Goal: Transaction & Acquisition: Purchase product/service

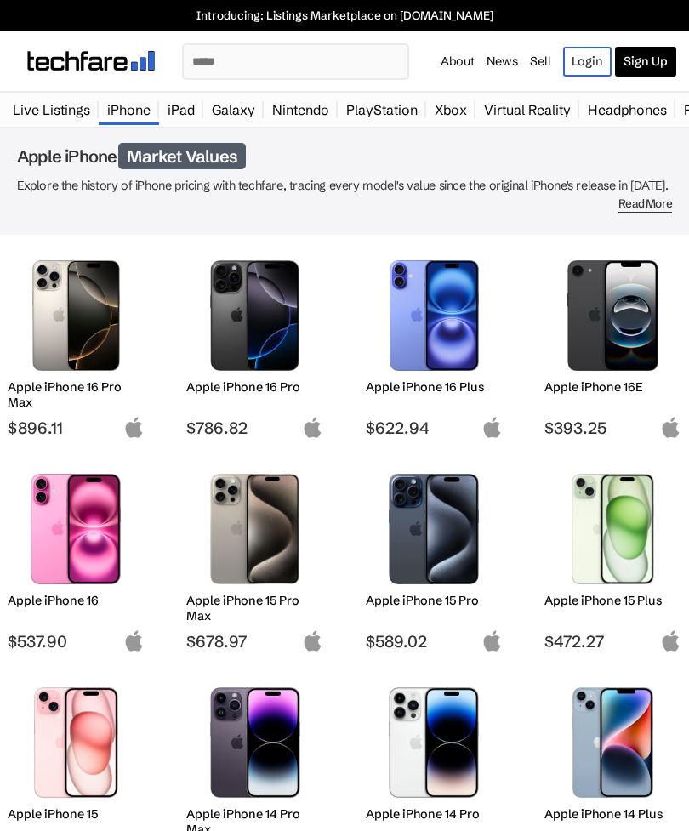
click at [443, 547] on img at bounding box center [433, 529] width 111 height 111
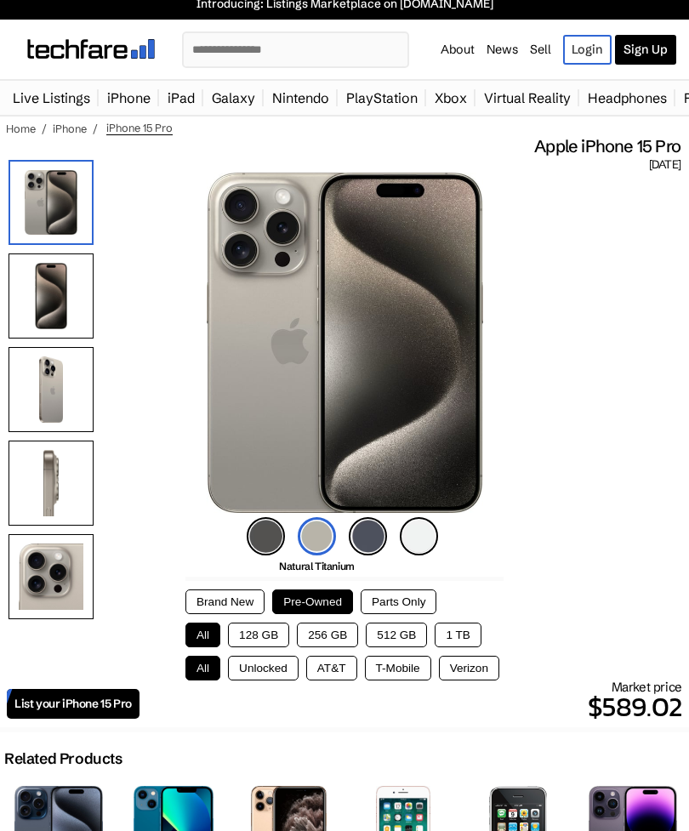
scroll to position [15, 0]
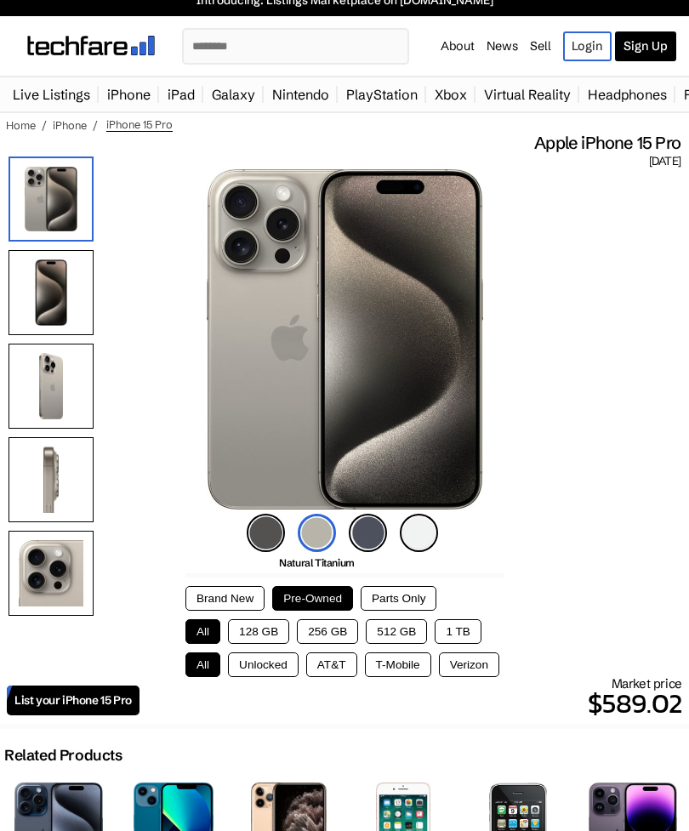
click at [260, 642] on button "128 GB" at bounding box center [258, 631] width 61 height 25
click at [257, 669] on button "Unlocked" at bounding box center [263, 664] width 71 height 25
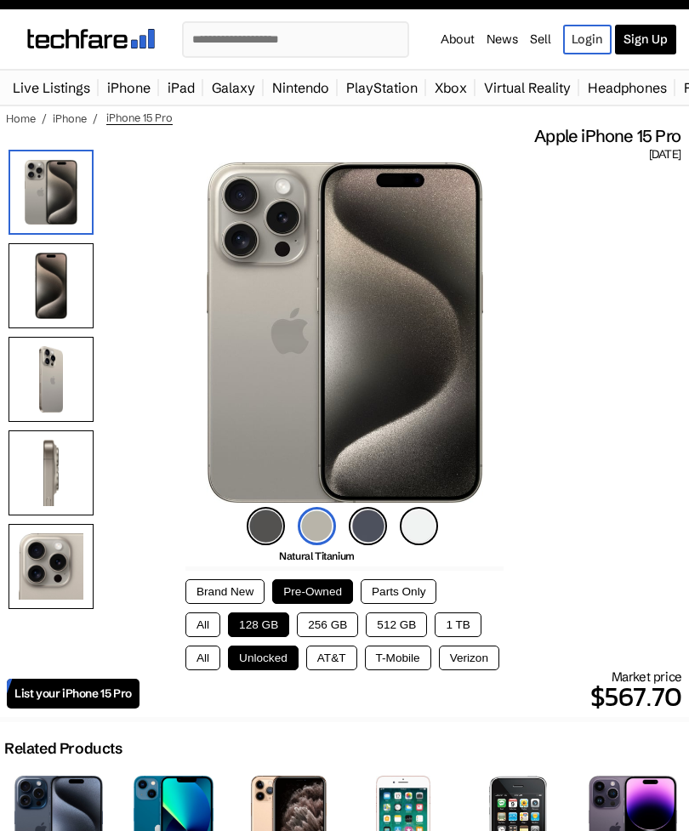
scroll to position [14, 0]
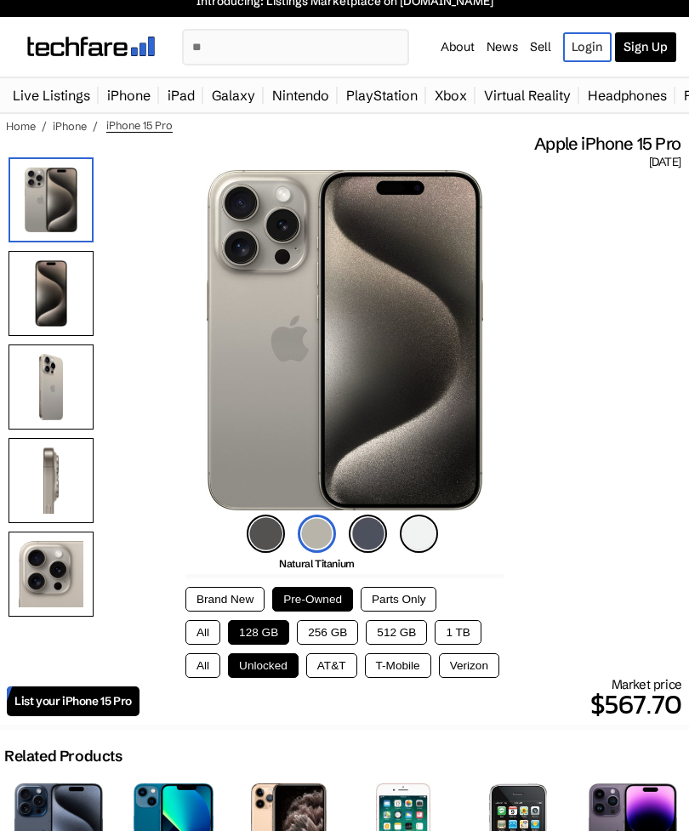
click at [371, 548] on img at bounding box center [368, 533] width 38 height 38
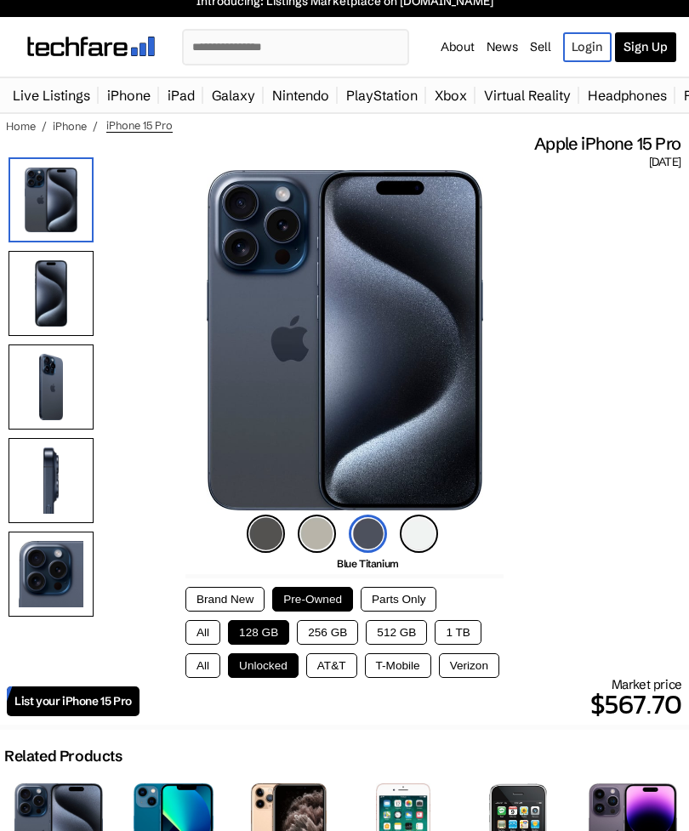
click at [274, 536] on img at bounding box center [266, 533] width 38 height 38
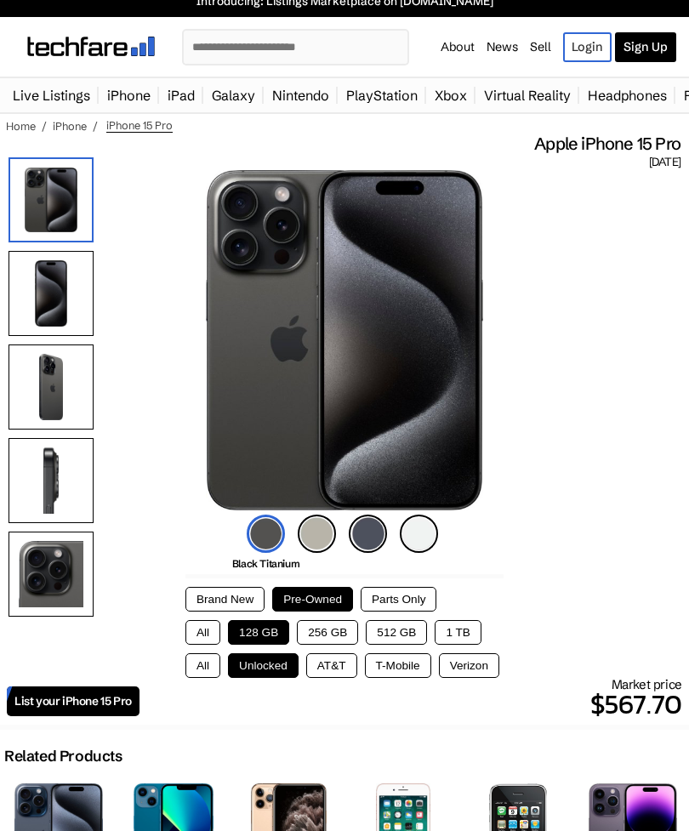
click at [364, 546] on img at bounding box center [368, 533] width 38 height 38
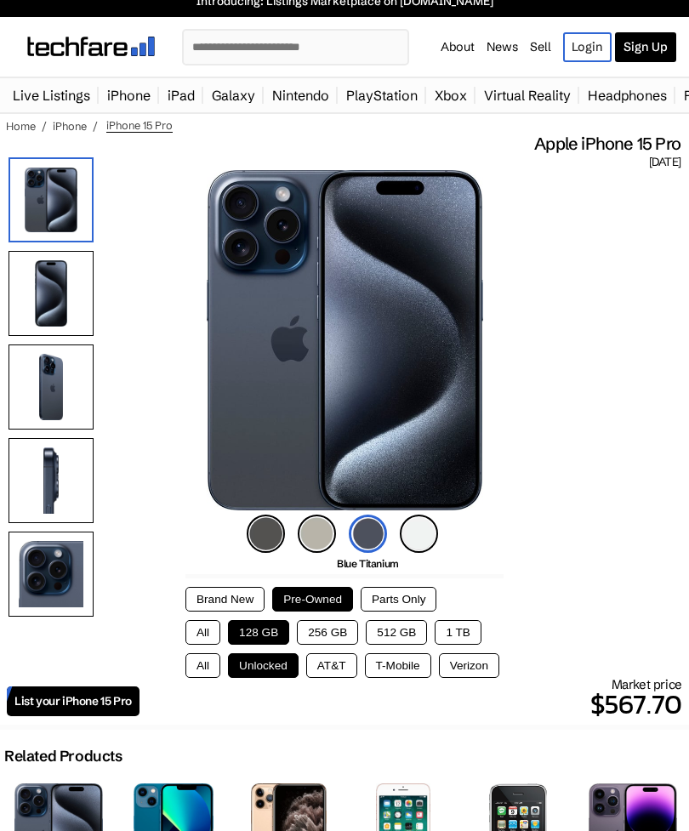
click at [418, 547] on img at bounding box center [419, 533] width 38 height 38
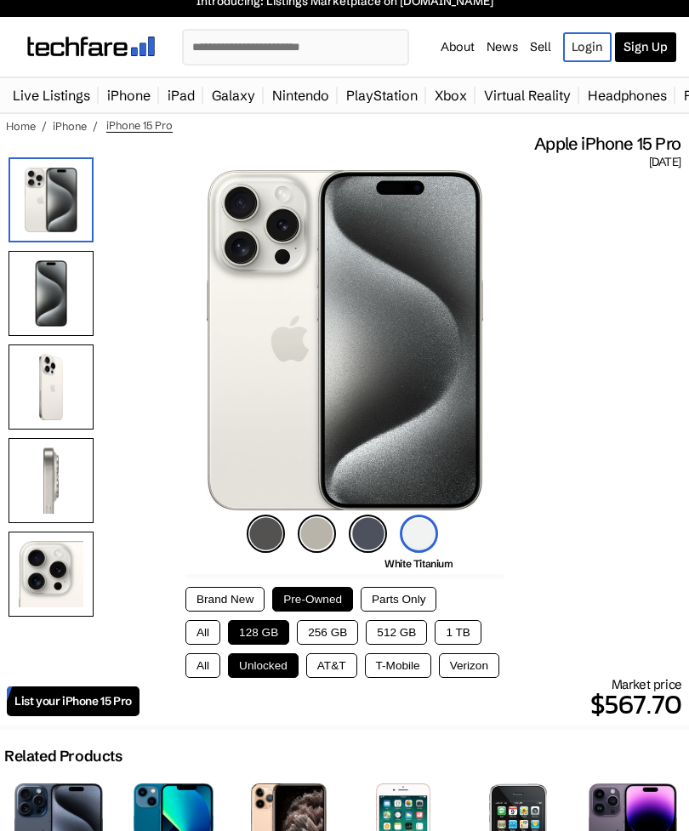
click at [370, 542] on img at bounding box center [368, 533] width 38 height 38
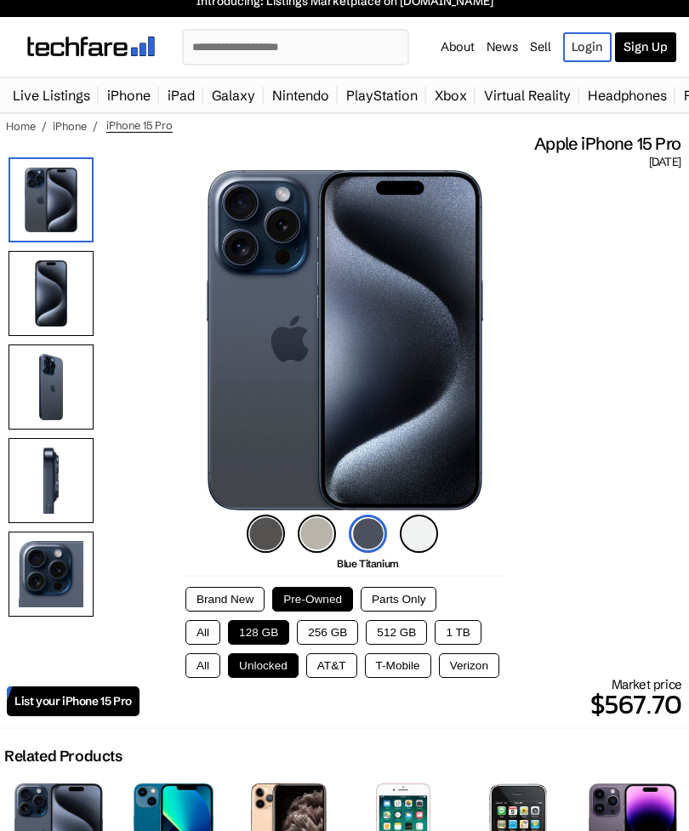
click at [423, 600] on button "Parts Only" at bounding box center [398, 599] width 76 height 25
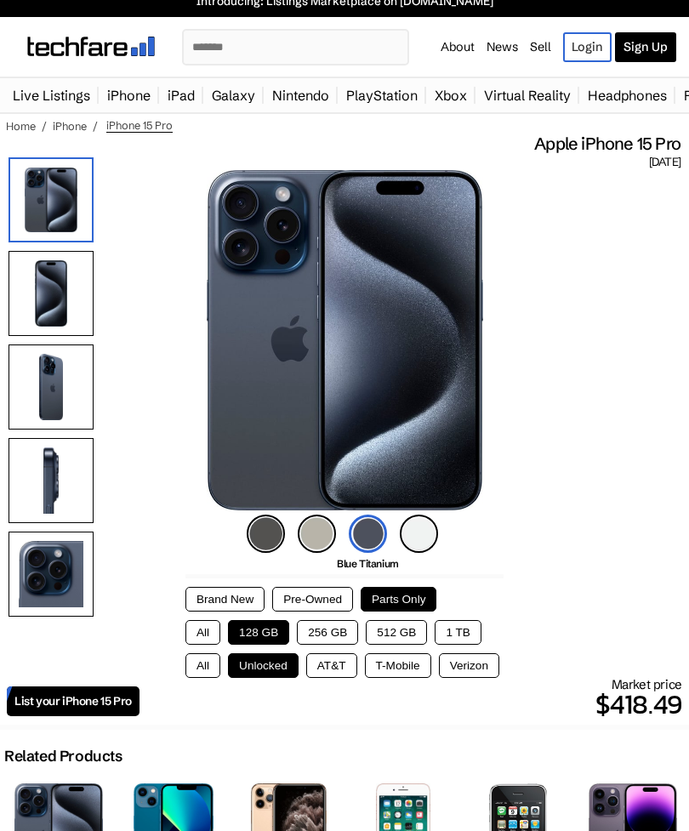
click at [332, 599] on button "Pre-Owned" at bounding box center [312, 599] width 81 height 25
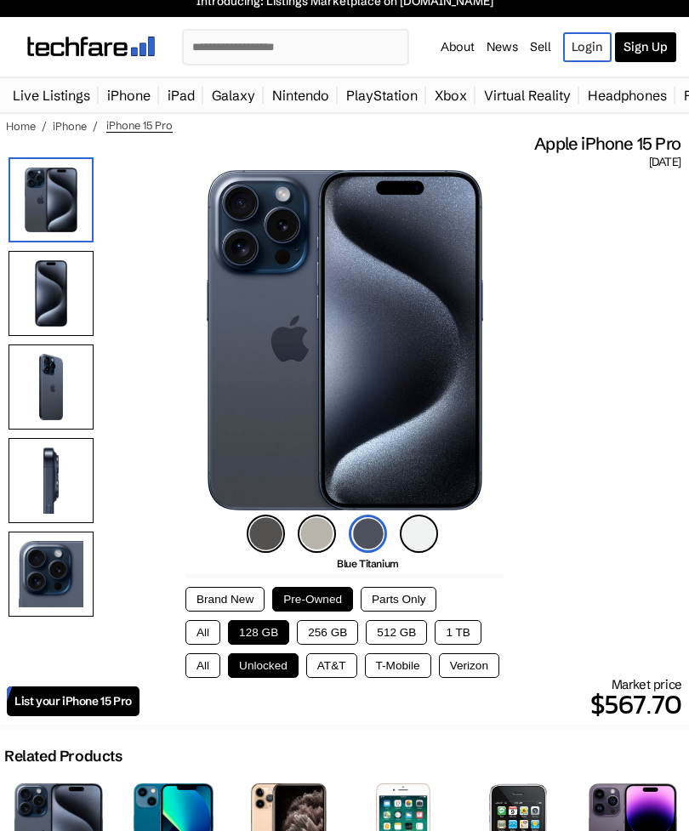
click at [327, 691] on p "$567.70" at bounding box center [410, 703] width 542 height 41
click at [325, 678] on button "AT&T" at bounding box center [331, 665] width 51 height 25
click at [415, 678] on button "T-Mobile" at bounding box center [398, 665] width 66 height 25
click at [479, 674] on button "Verizon" at bounding box center [469, 665] width 60 height 25
click at [405, 678] on button "T-Mobile" at bounding box center [398, 665] width 66 height 25
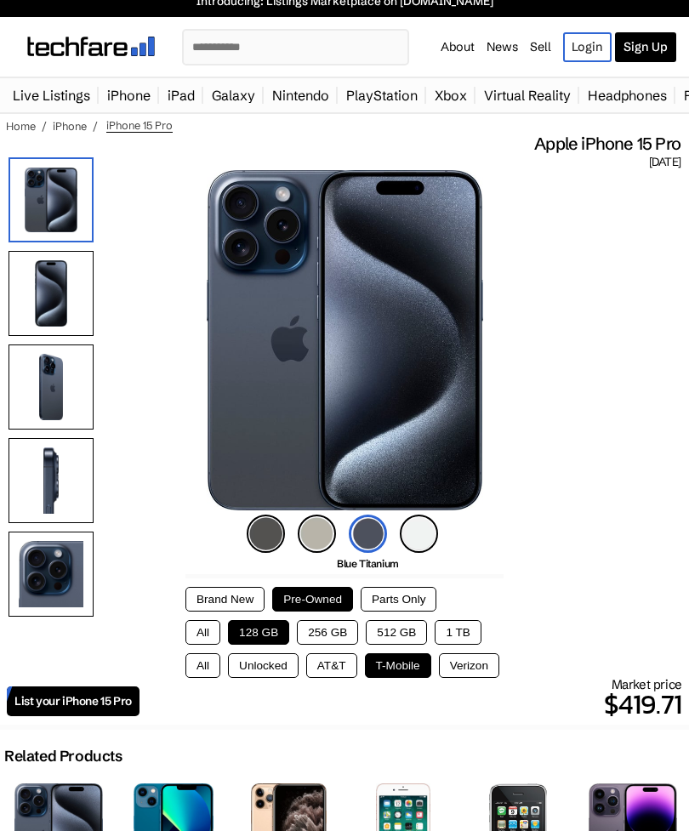
click at [342, 678] on button "AT&T" at bounding box center [331, 665] width 51 height 25
click at [243, 678] on button "Unlocked" at bounding box center [263, 665] width 71 height 25
click at [187, 678] on button "All" at bounding box center [202, 665] width 35 height 25
click at [247, 676] on button "Unlocked" at bounding box center [263, 665] width 71 height 25
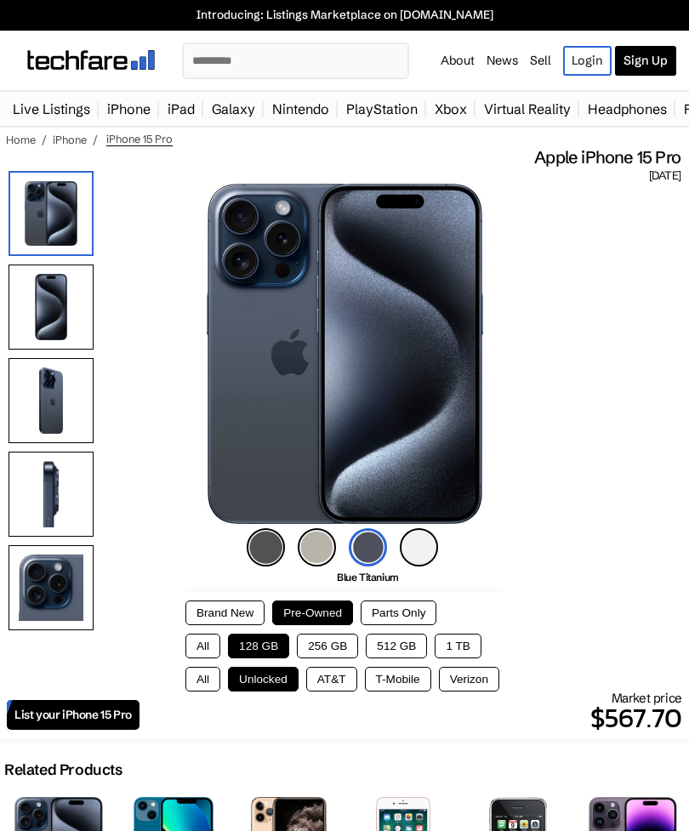
scroll to position [0, 0]
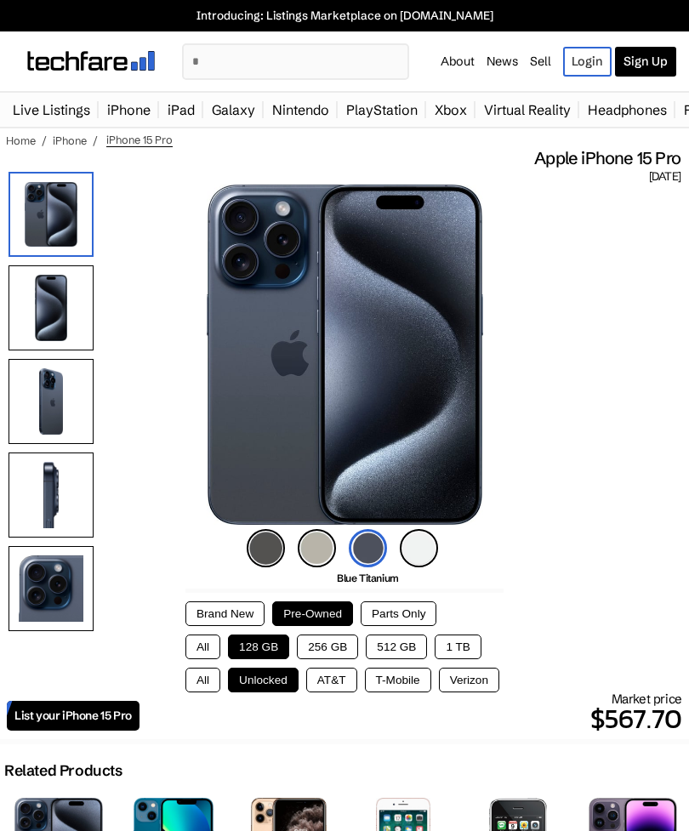
click at [214, 619] on button "Brand New" at bounding box center [224, 613] width 79 height 25
click at [295, 606] on button "Pre-Owned" at bounding box center [312, 613] width 81 height 25
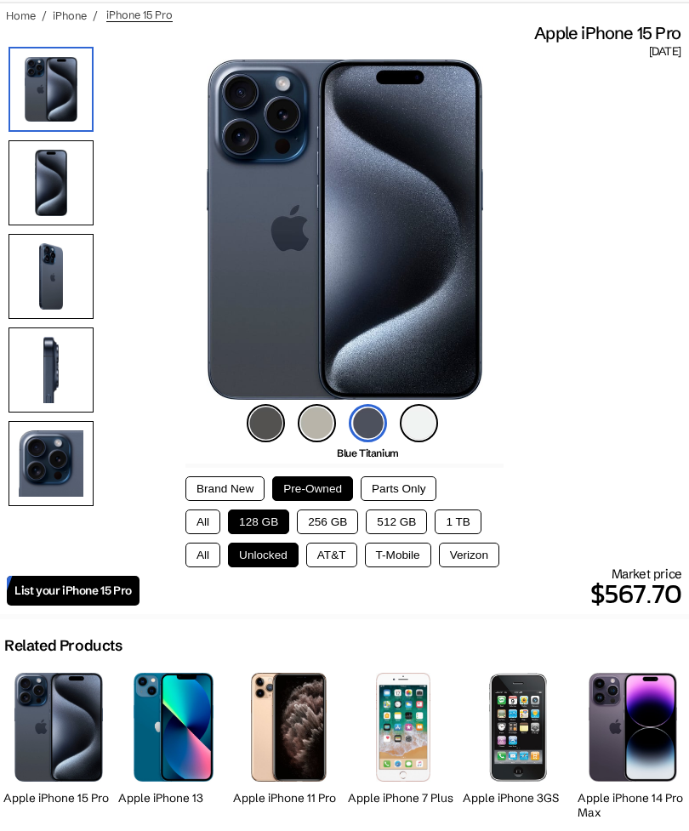
scroll to position [124, 0]
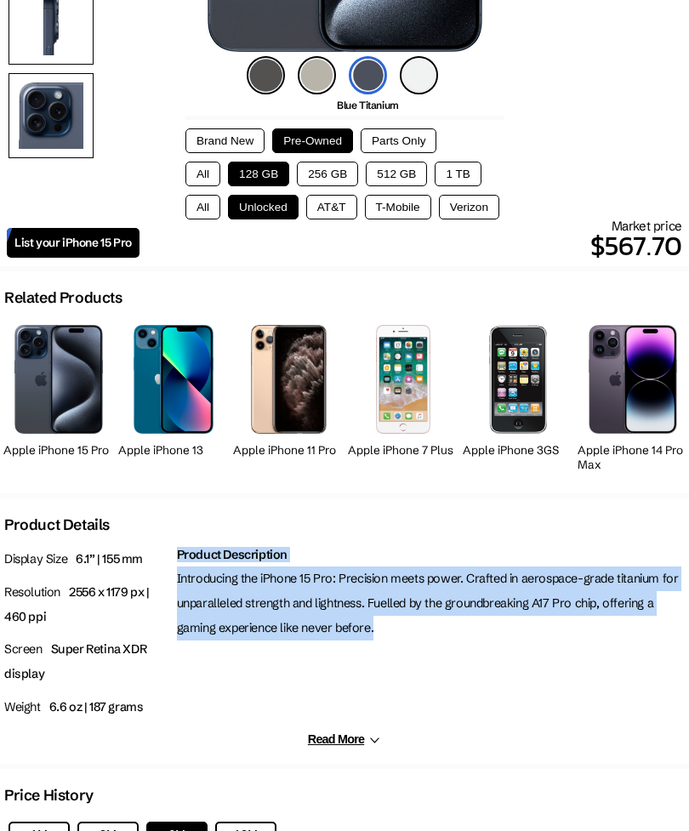
scroll to position [474, 0]
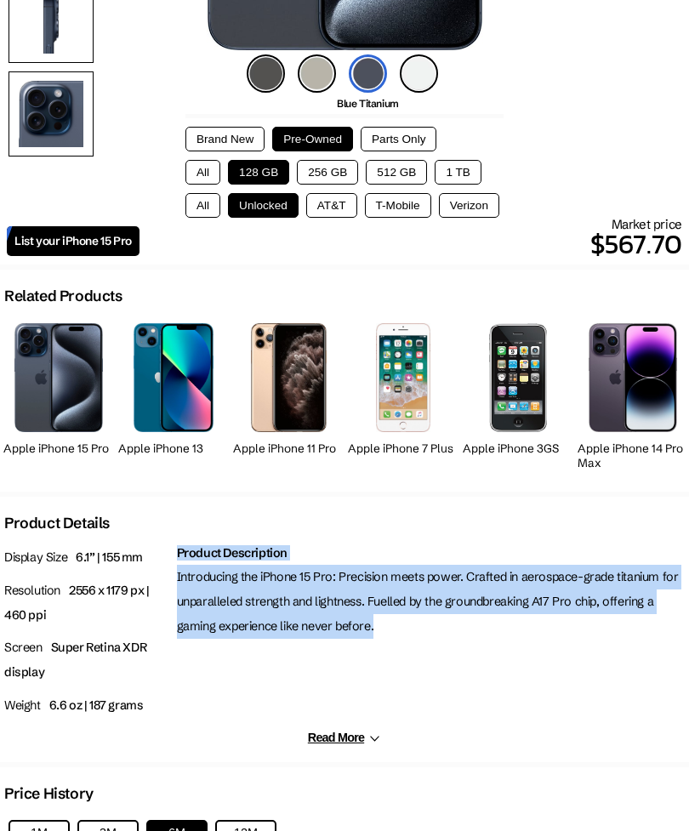
click at [592, 660] on div "Product Description Introducing the iPhone 15 Pro: Precision meets power. Craft…" at bounding box center [431, 636] width 517 height 190
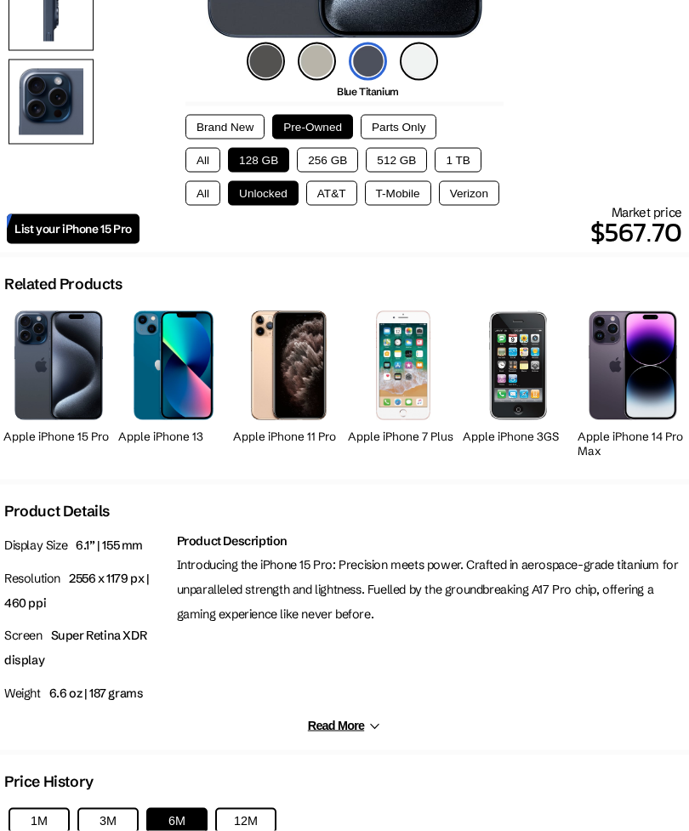
scroll to position [492, 0]
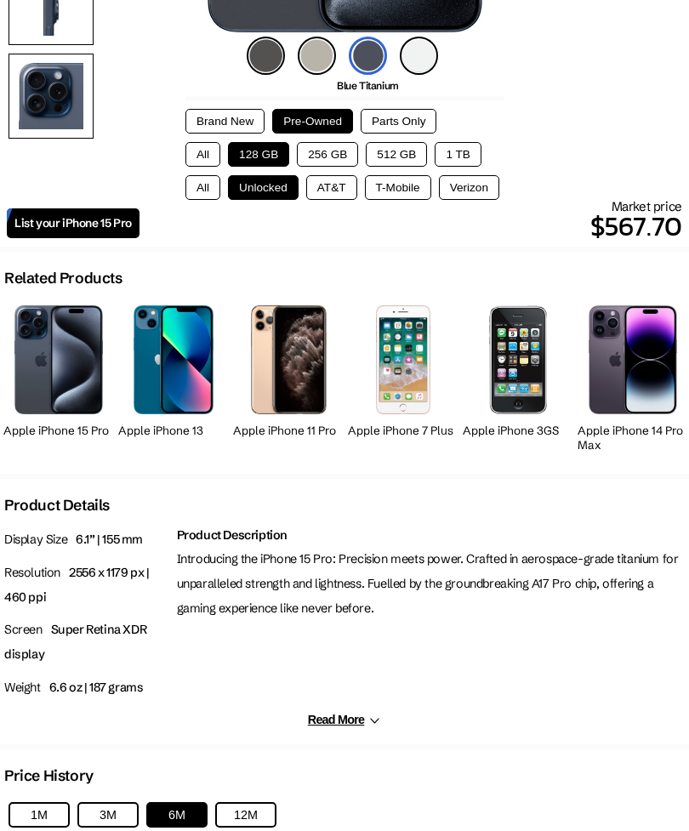
click at [318, 718] on button "Read More" at bounding box center [344, 719] width 73 height 14
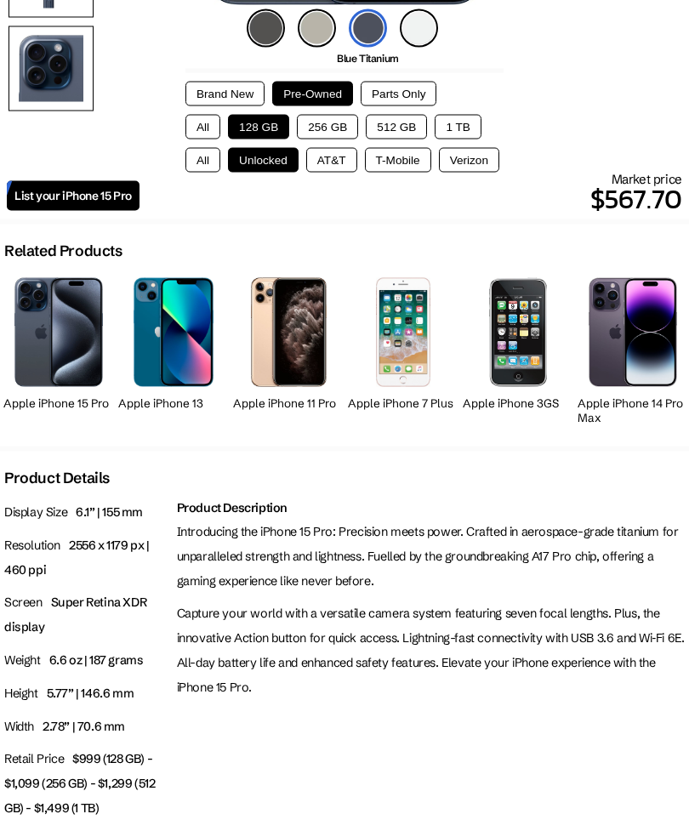
scroll to position [520, 0]
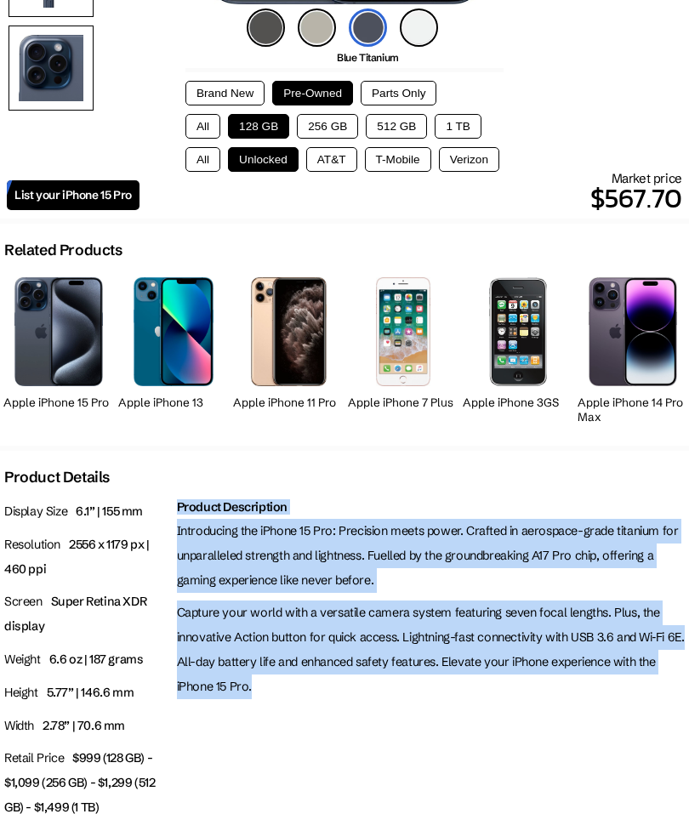
click at [505, 694] on p "Capture your world with a versatile camera system featuring seven focal lengths…" at bounding box center [431, 649] width 508 height 98
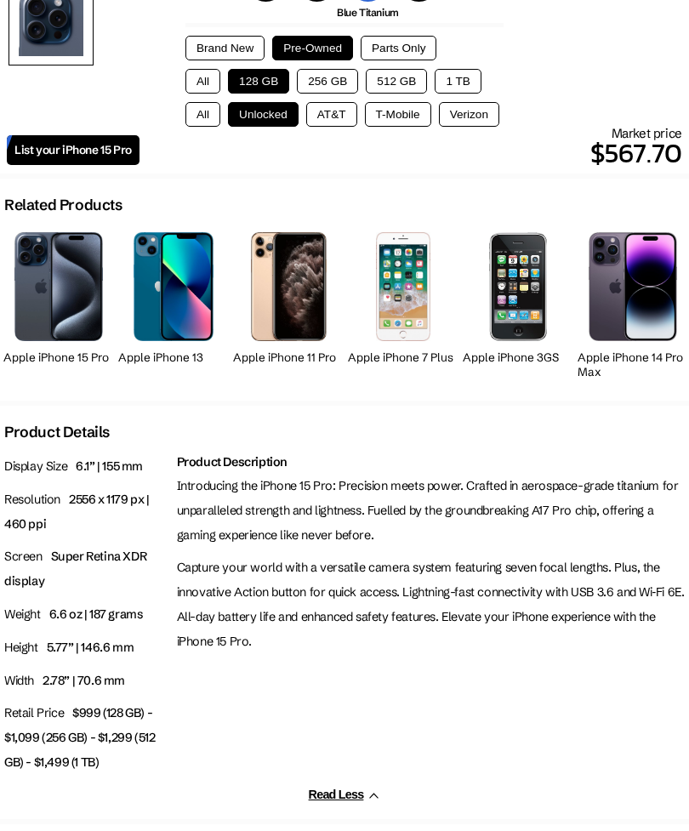
scroll to position [564, 0]
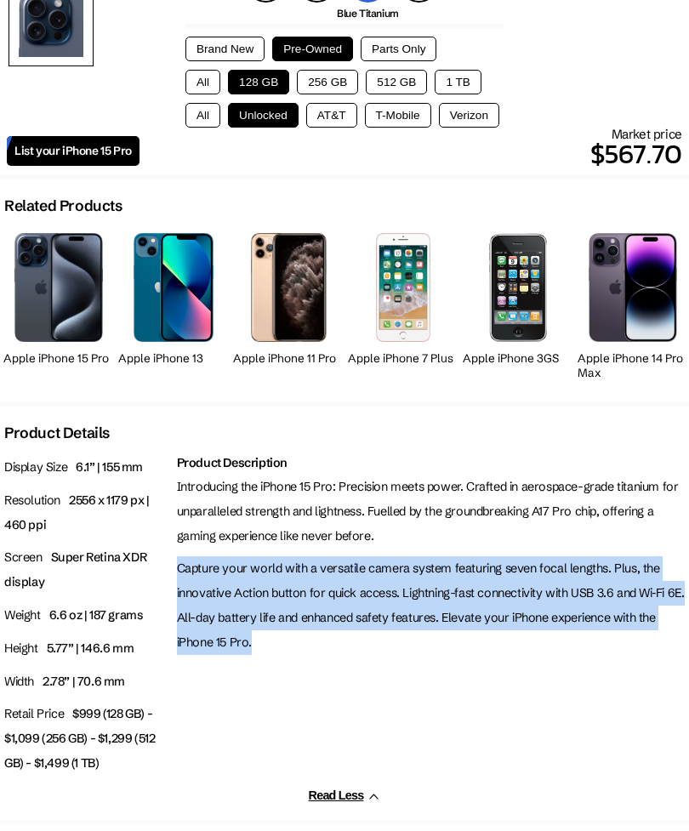
click at [504, 685] on div "Product Description Introducing the iPhone 15 Pro: Precision meets power. Craft…" at bounding box center [431, 619] width 517 height 337
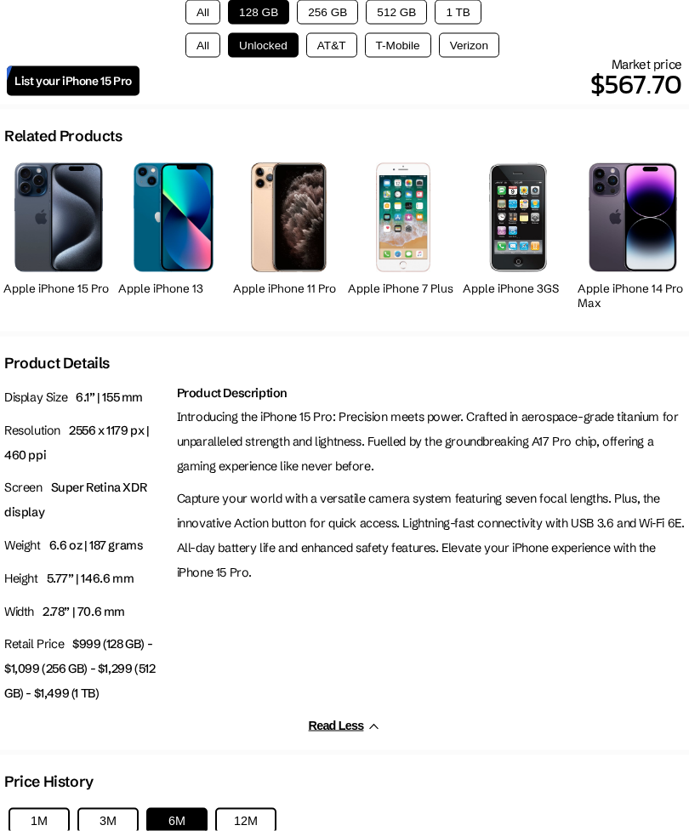
scroll to position [635, 0]
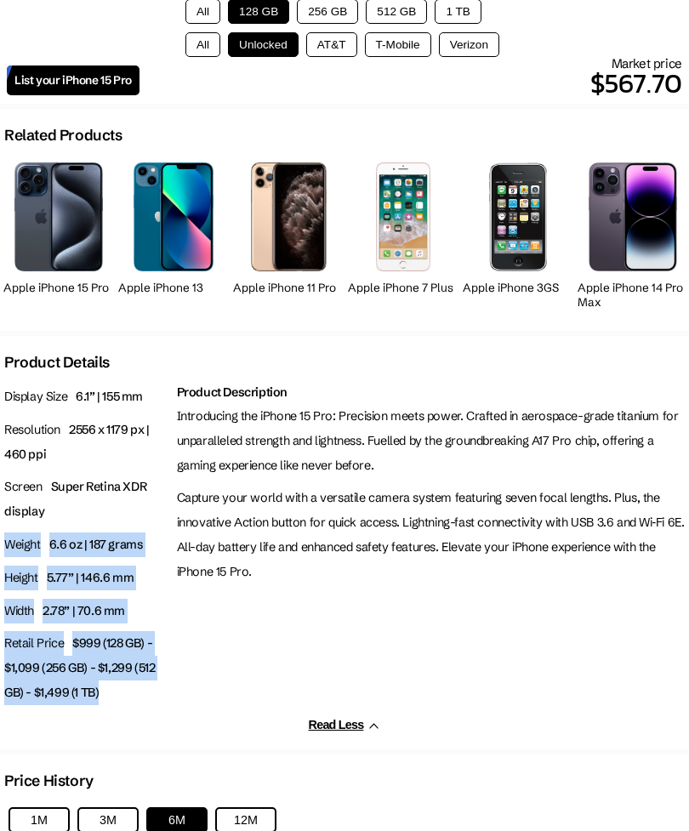
click at [537, 658] on div "Product Description Introducing the iPhone 15 Pro: Precision meets power. Craft…" at bounding box center [431, 548] width 517 height 337
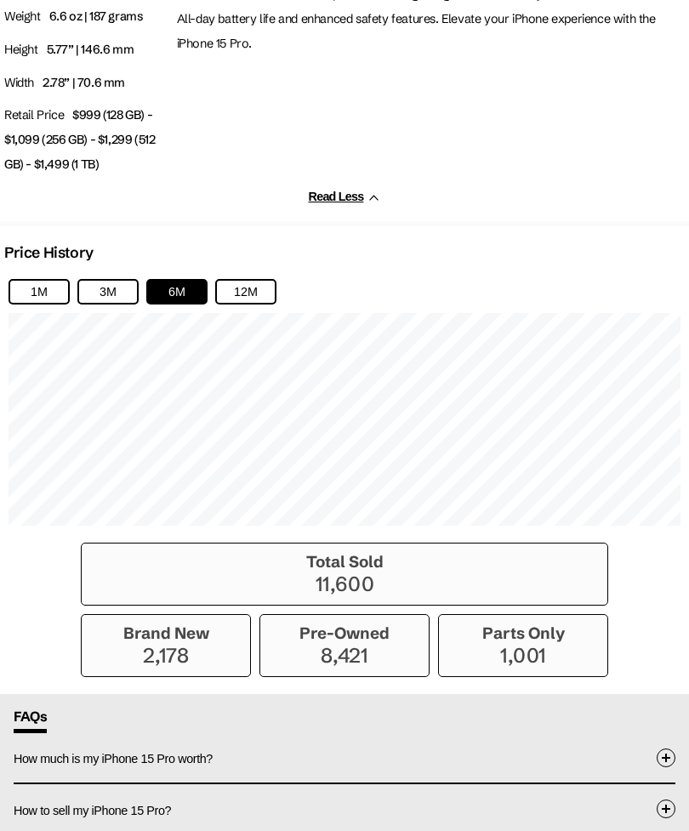
scroll to position [1166, 0]
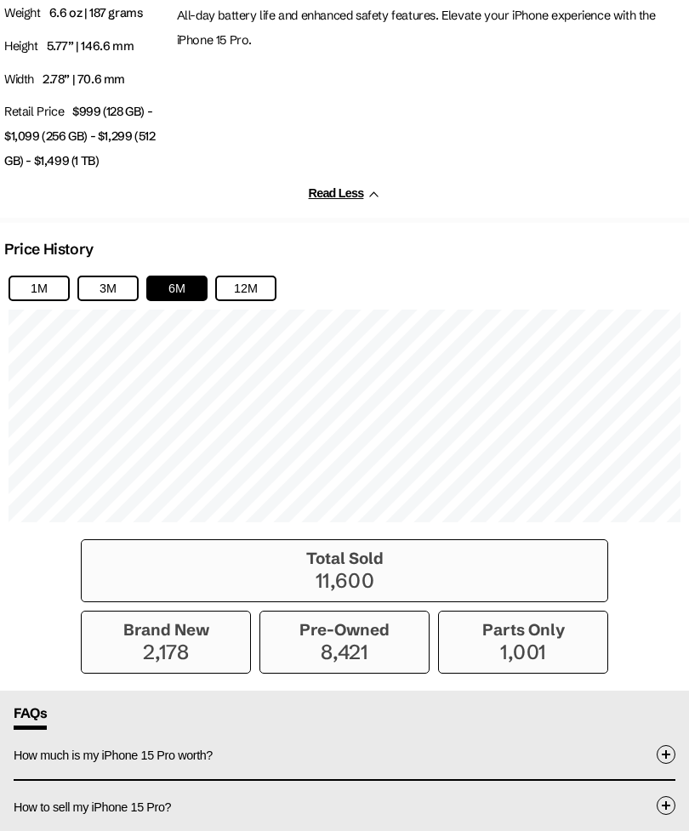
click at [565, 593] on p "11,600" at bounding box center [344, 580] width 508 height 25
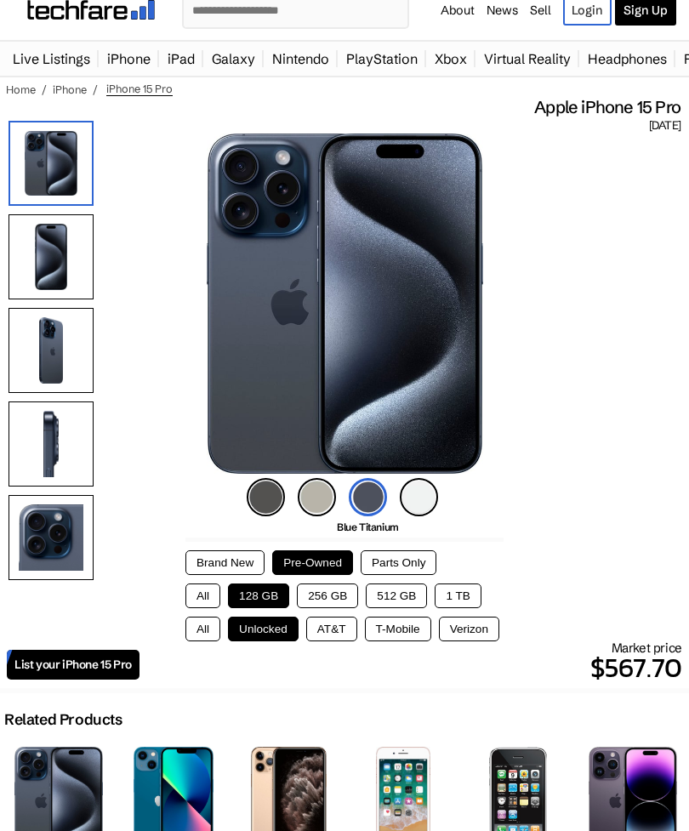
scroll to position [0, 0]
